Goal: Task Accomplishment & Management: Use online tool/utility

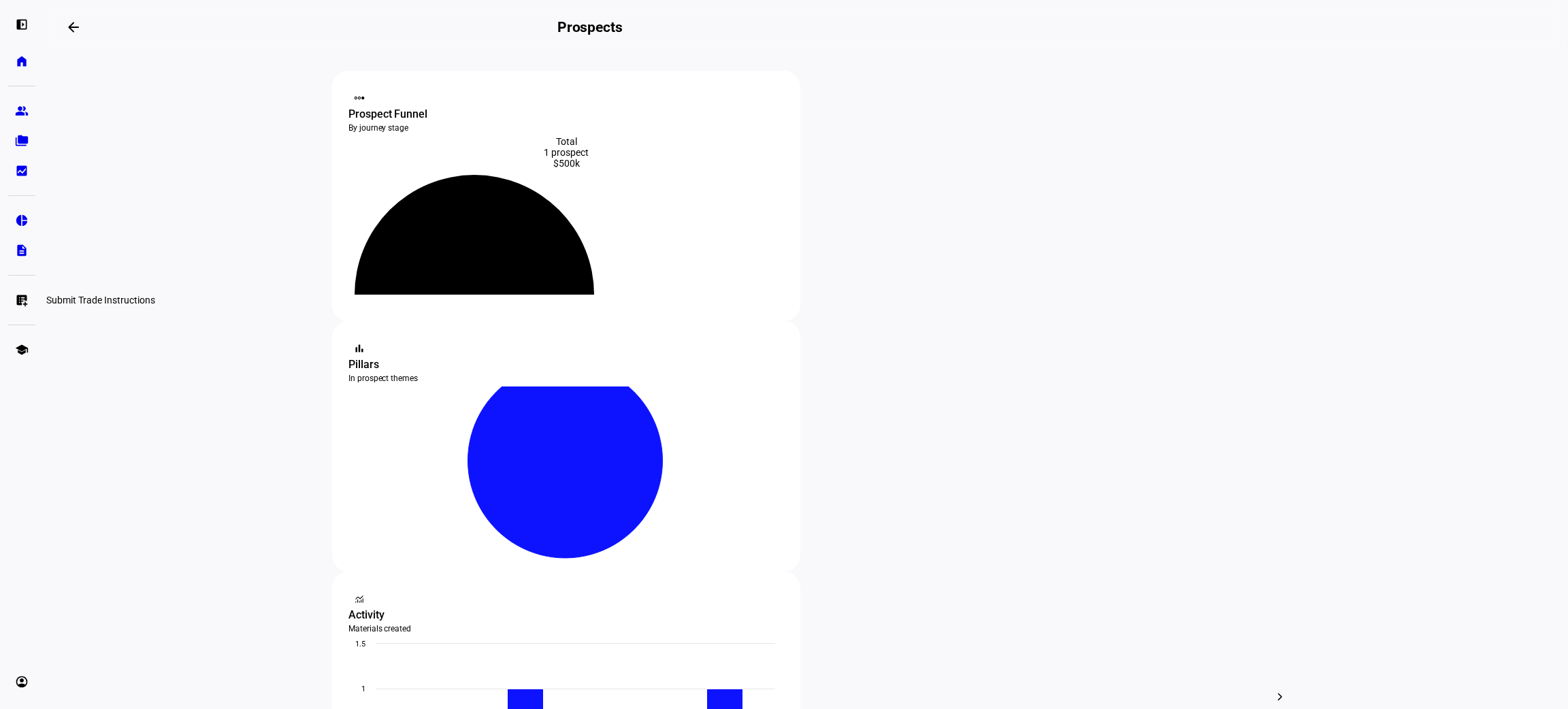
click at [20, 293] on eth-mat-symbol "list_alt_add" at bounding box center [22, 300] width 14 height 14
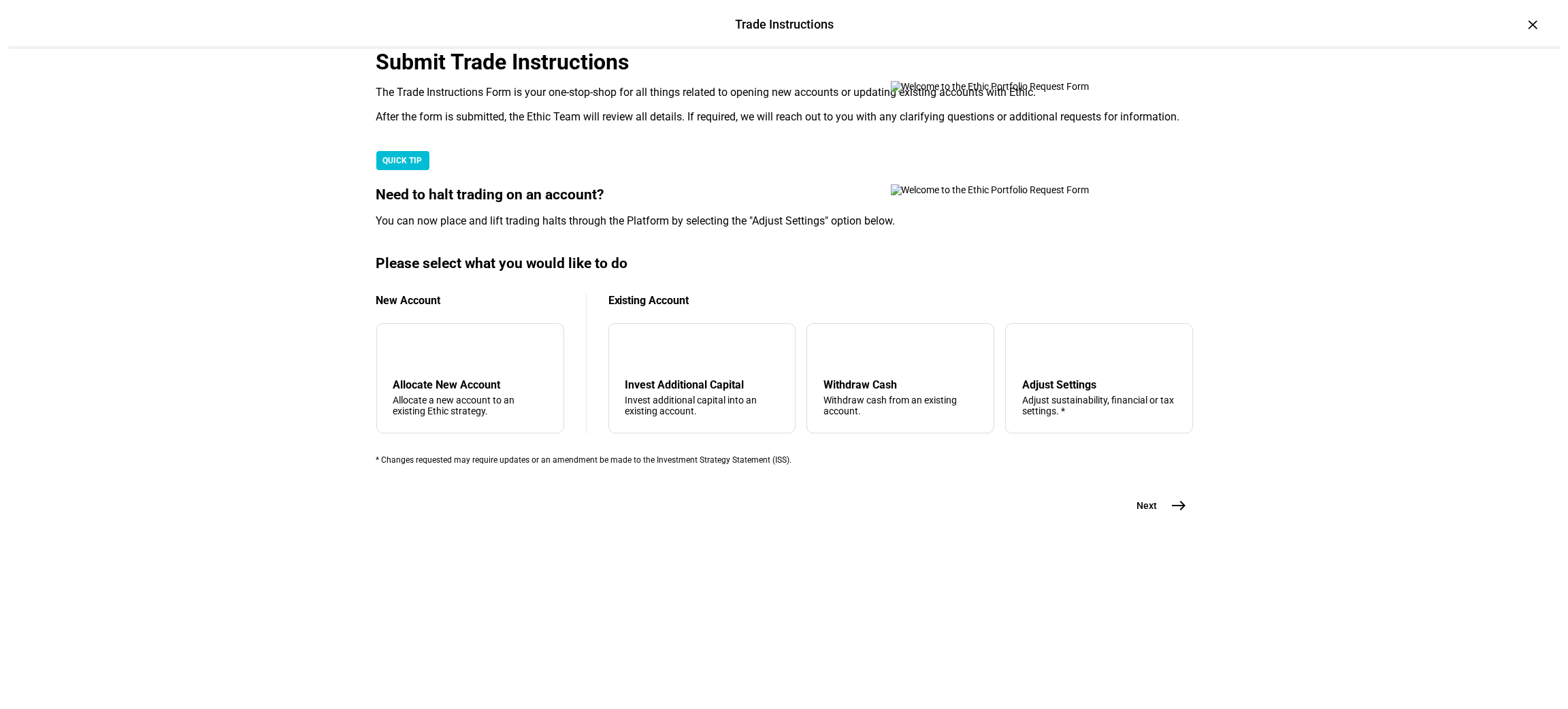
scroll to position [242, 0]
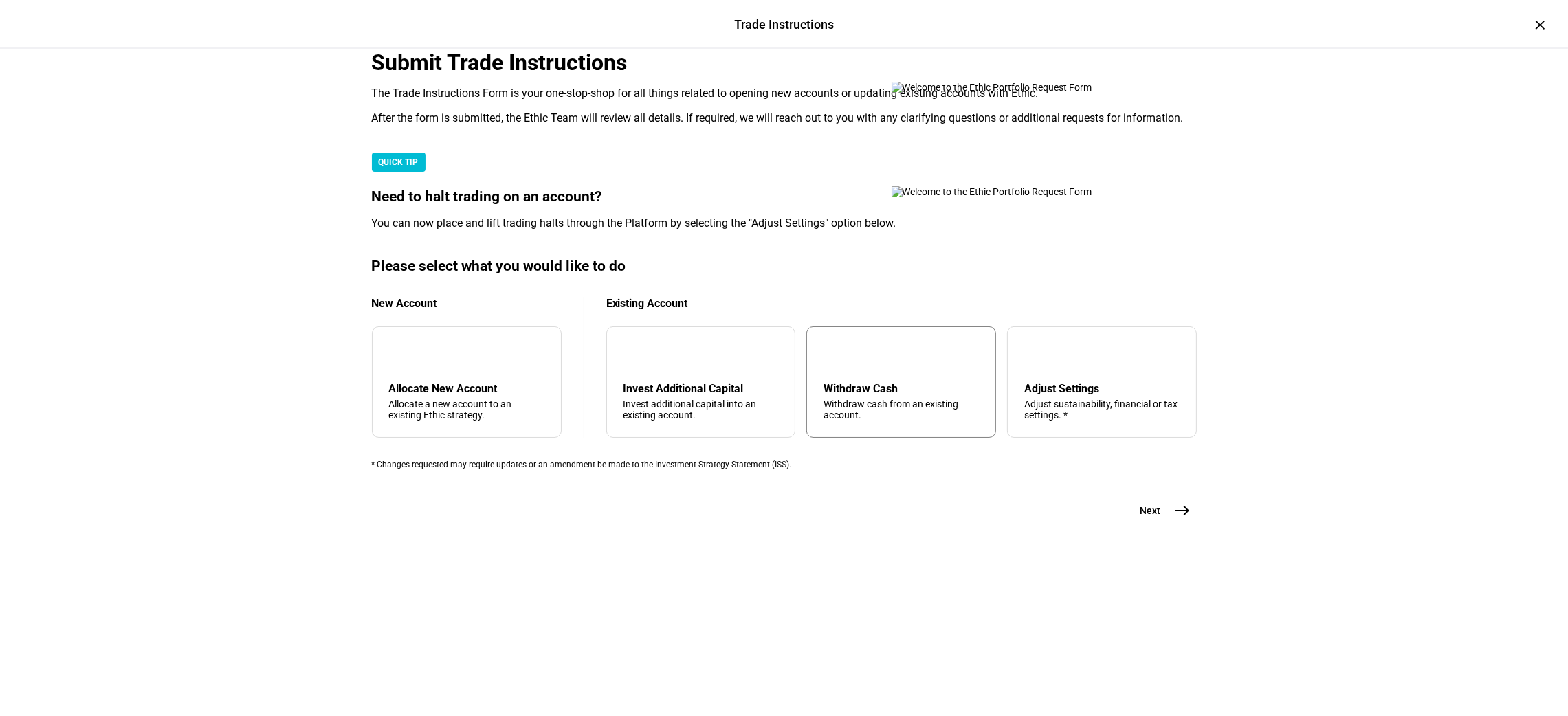
click at [846, 438] on div "arrow_upward Withdraw Cash Withdraw cash from an existing account." at bounding box center [901, 382] width 189 height 111
click at [1174, 519] on mat-icon "east" at bounding box center [1182, 510] width 16 height 16
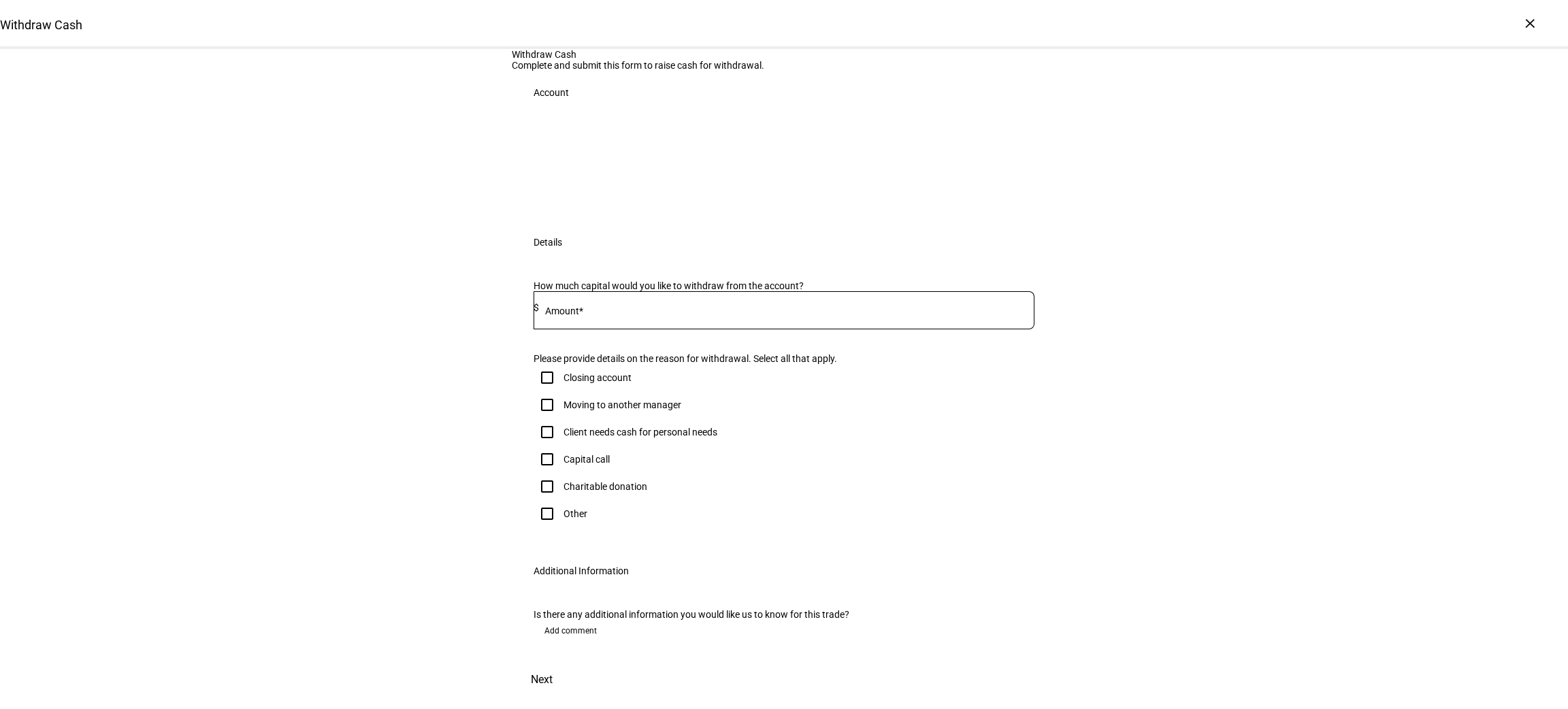
click at [644, 313] on input at bounding box center [786, 307] width 496 height 11
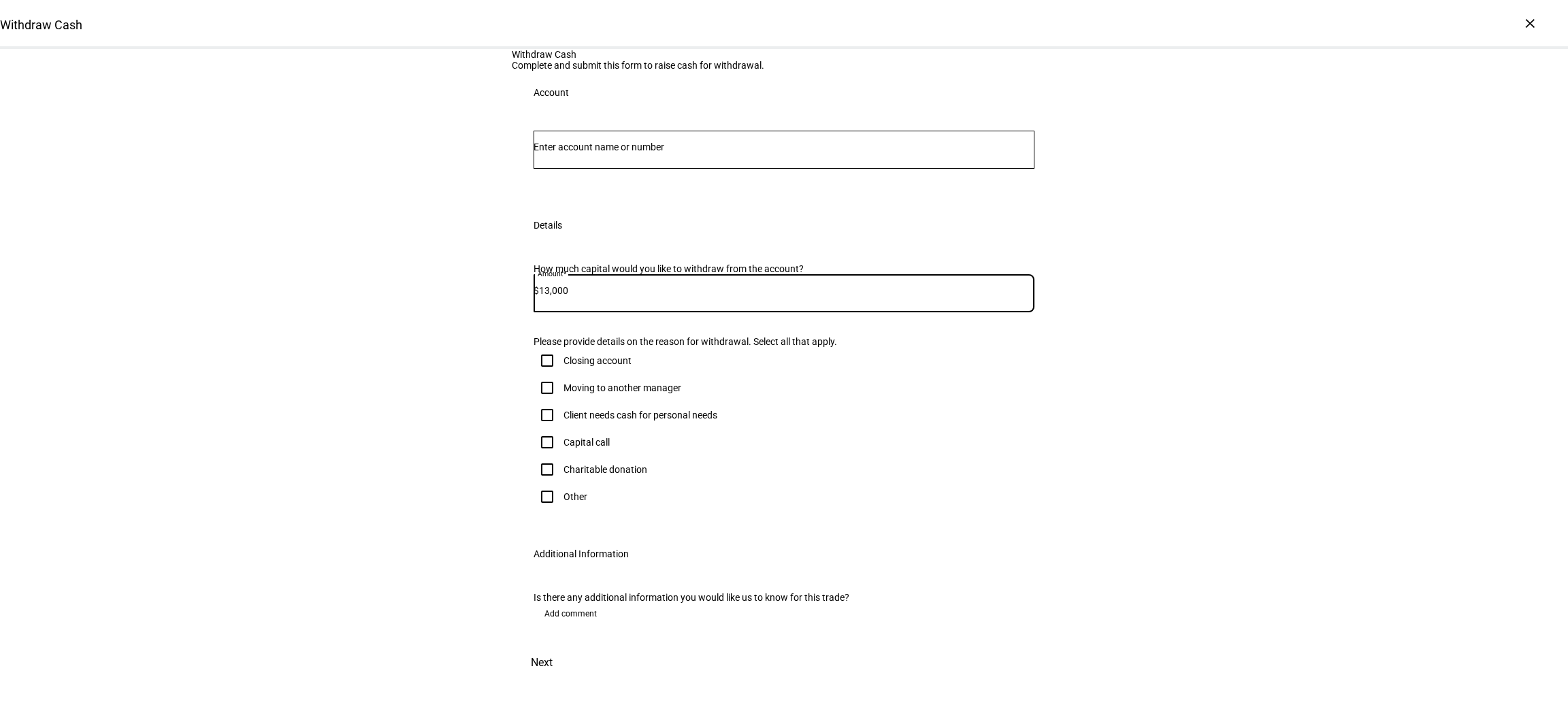
scroll to position [134, 0]
type input "13,000"
click at [538, 429] on input "Client needs cash for personal needs" at bounding box center [547, 415] width 27 height 27
checkbox input "true"
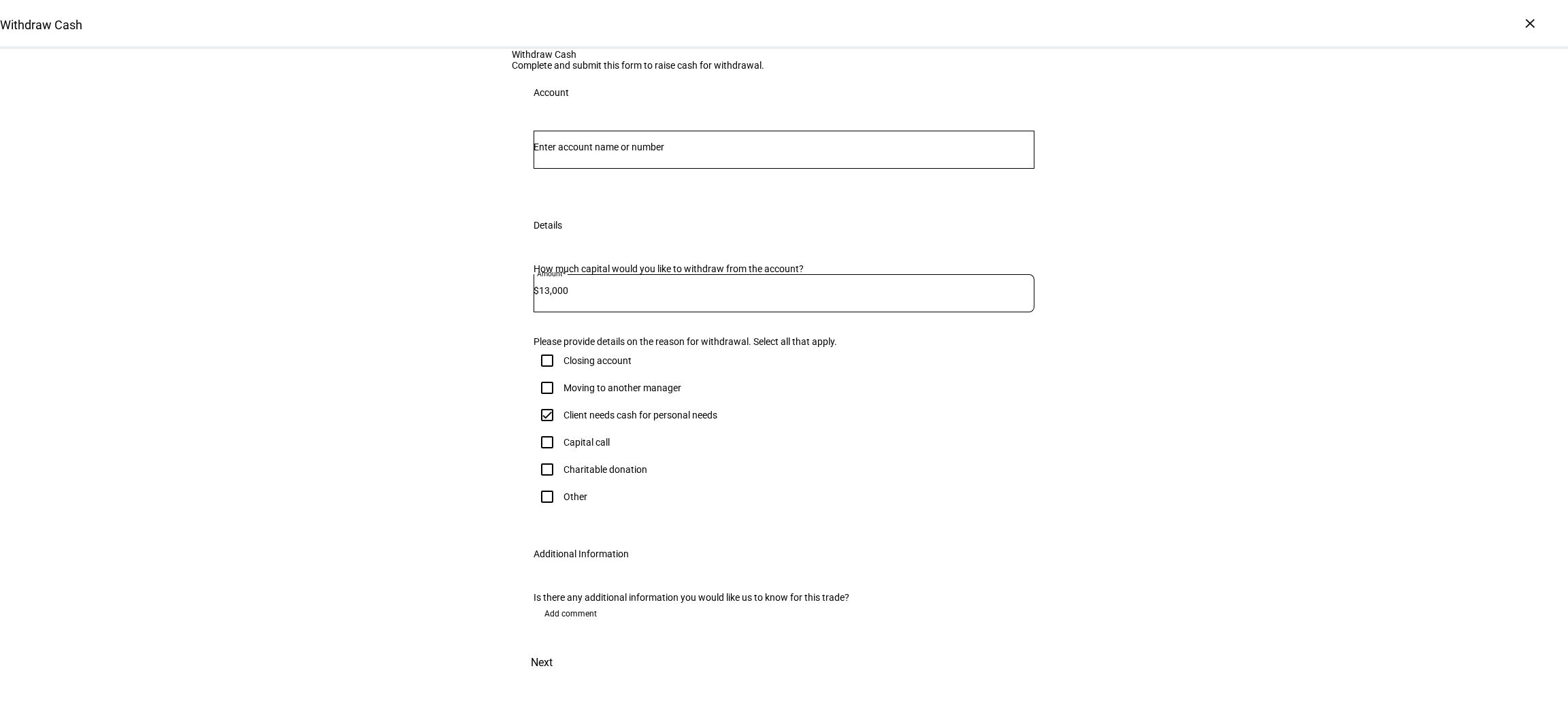
click at [553, 670] on span "Next" at bounding box center [542, 662] width 22 height 33
click at [691, 153] on input "Number" at bounding box center [784, 147] width 501 height 11
type input "6"
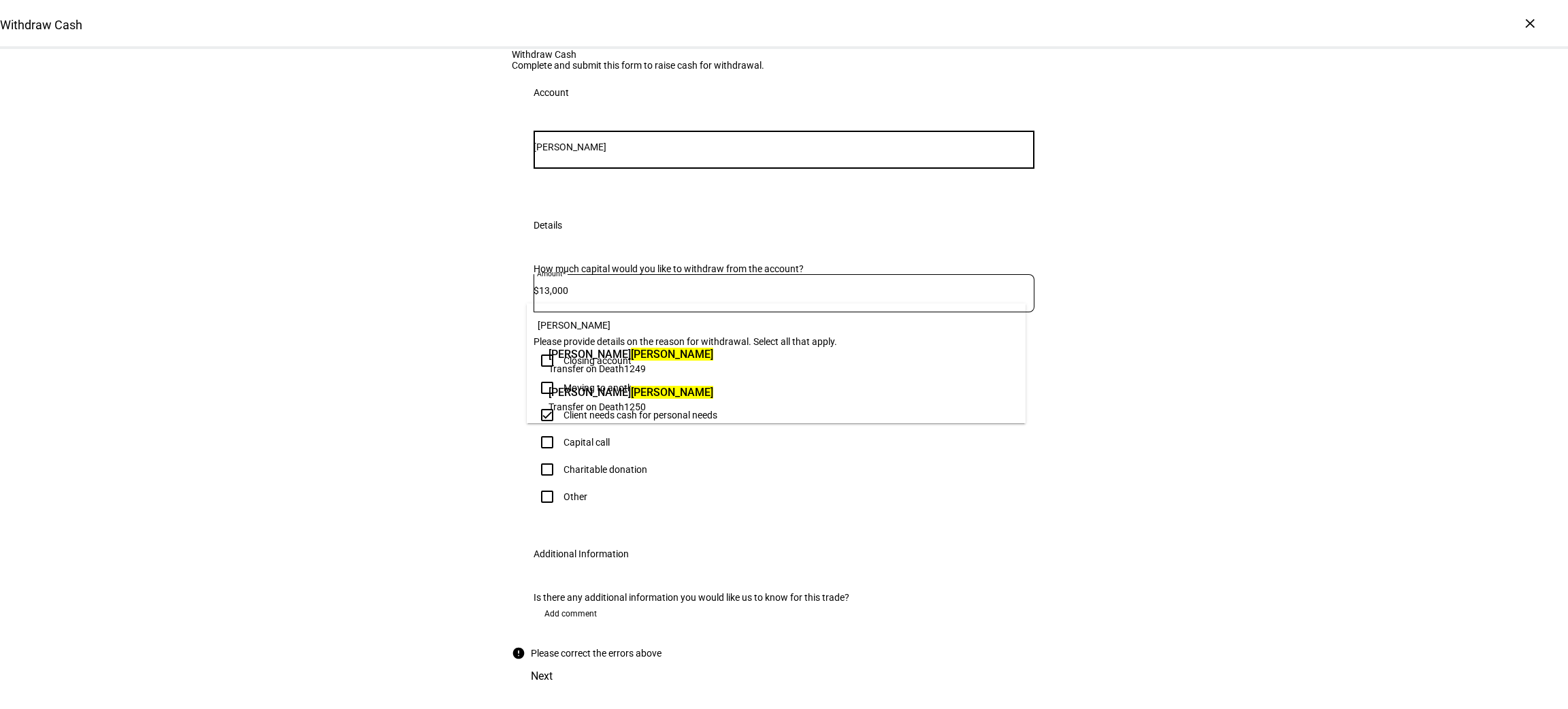
type input "[PERSON_NAME]"
click at [619, 406] on span "Transfer on Death" at bounding box center [586, 407] width 75 height 11
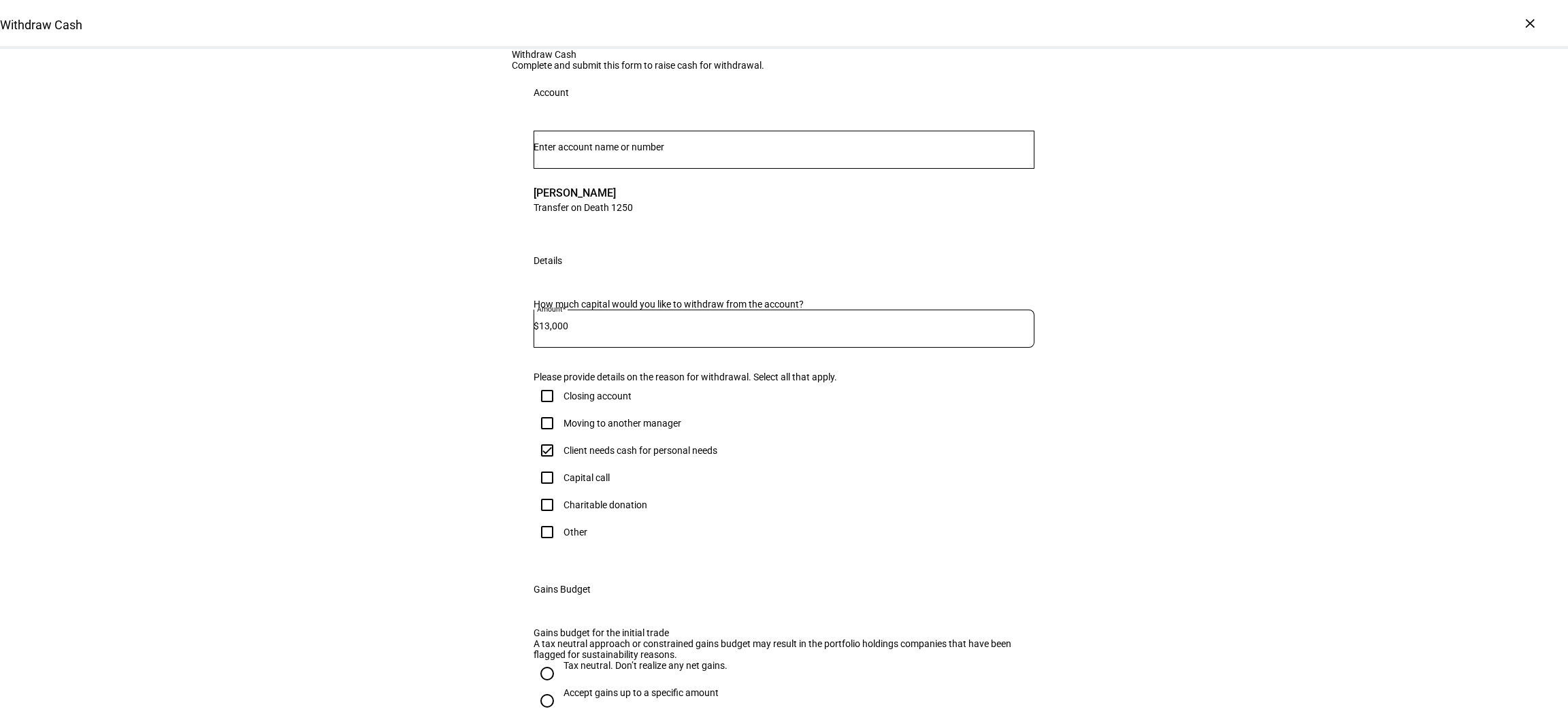
scroll to position [525, 0]
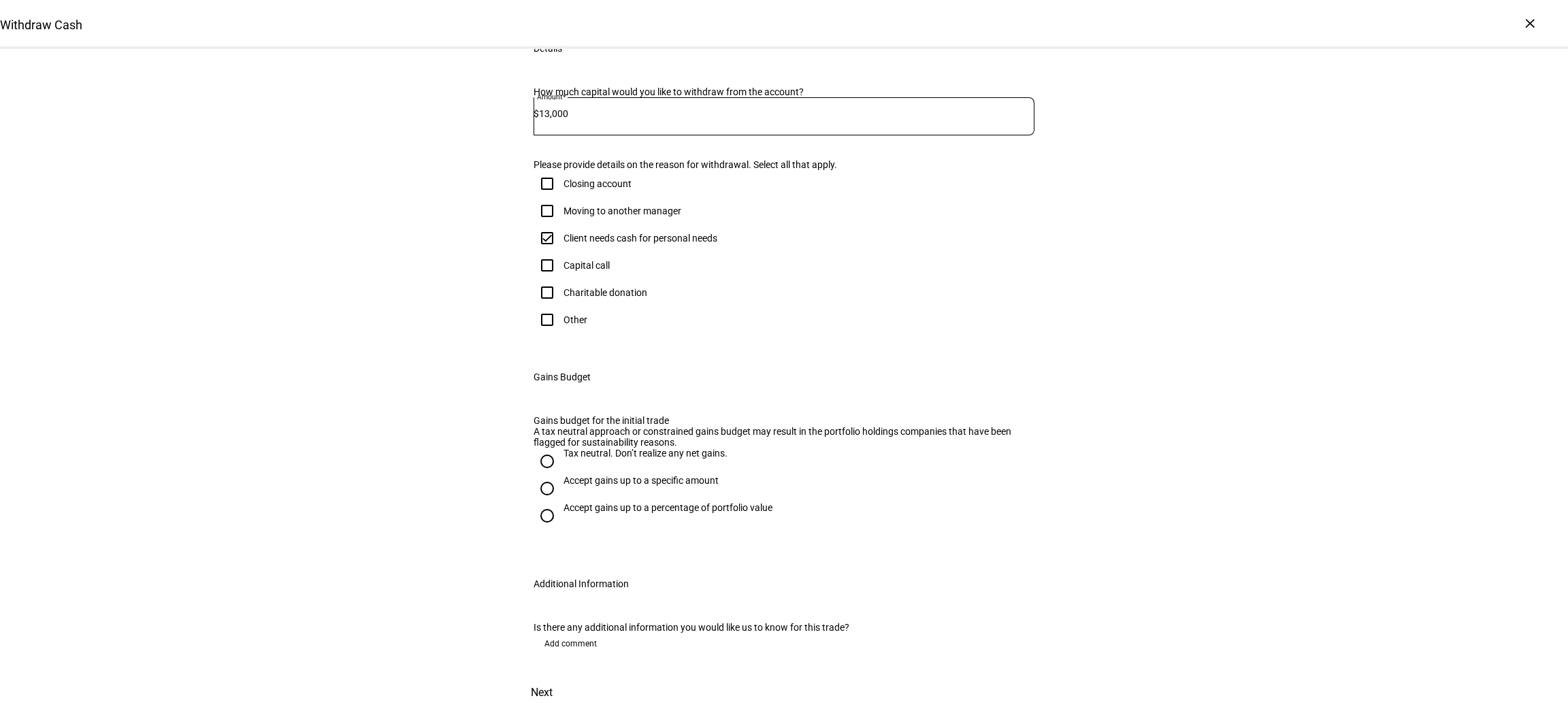
click at [538, 448] on input "Tax neutral. Don’t realize any net gains." at bounding box center [547, 461] width 27 height 27
radio input "true"
click at [572, 676] on span at bounding box center [542, 692] width 60 height 33
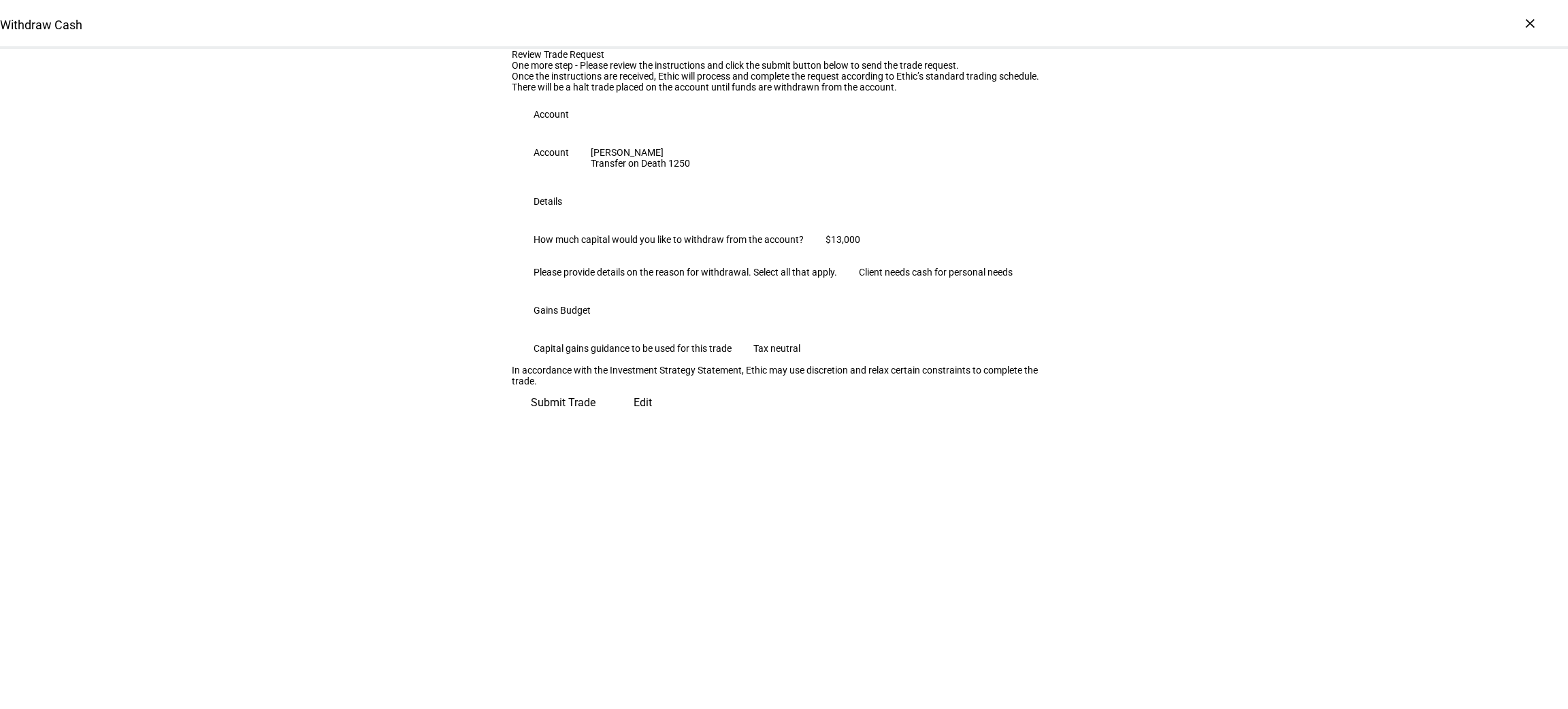
scroll to position [49, 0]
click at [595, 419] on span "Submit Trade" at bounding box center [563, 403] width 65 height 33
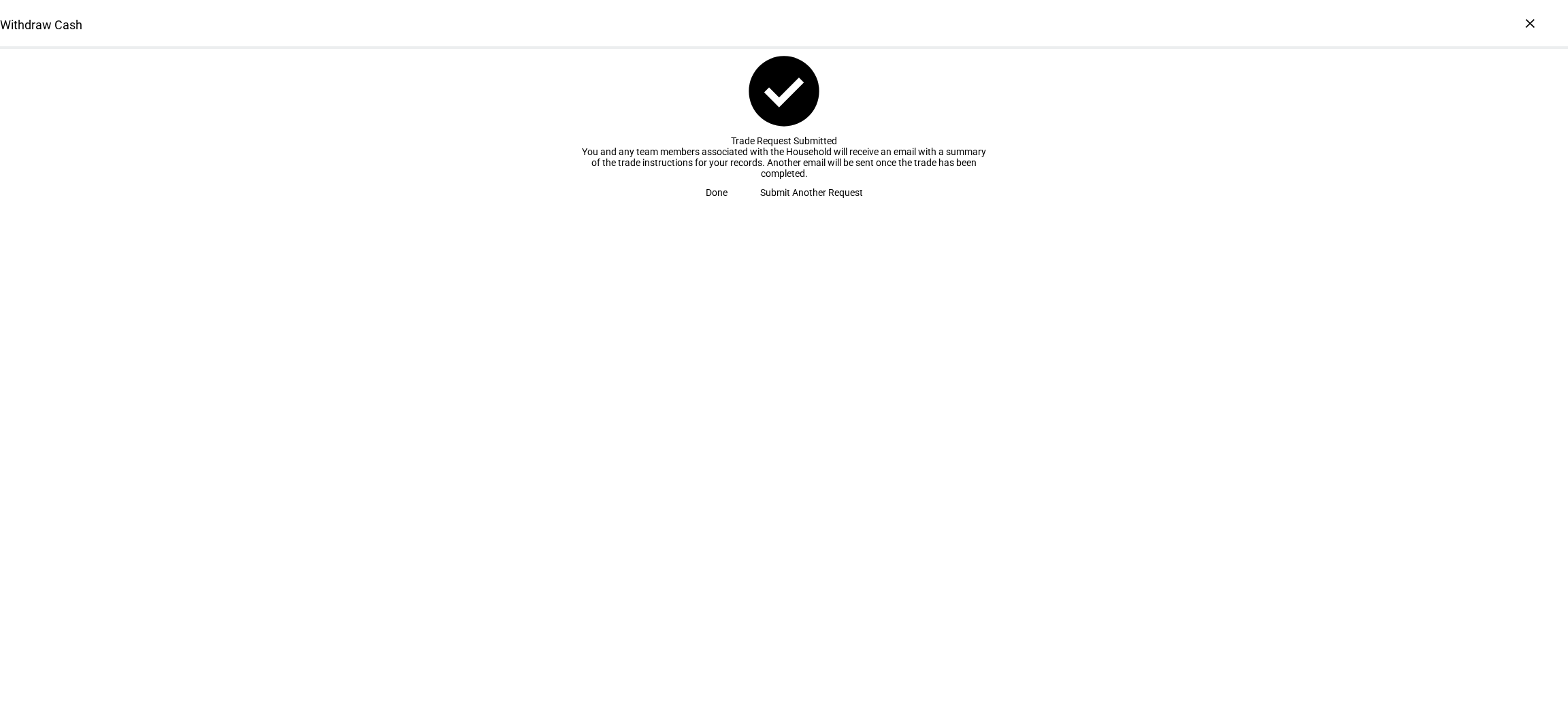
click at [728, 206] on span "Done" at bounding box center [716, 192] width 22 height 27
